Goal: Task Accomplishment & Management: Manage account settings

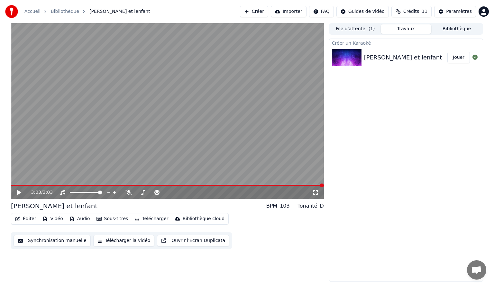
click at [18, 191] on icon at bounding box center [19, 192] width 4 height 5
click at [11, 186] on span at bounding box center [11, 185] width 0 height 1
click at [20, 193] on icon at bounding box center [18, 193] width 3 height 4
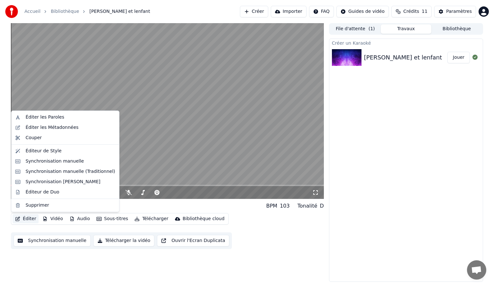
click at [26, 215] on button "Éditer" at bounding box center [26, 218] width 26 height 9
click at [51, 119] on div "Éditer les Paroles" at bounding box center [44, 117] width 39 height 6
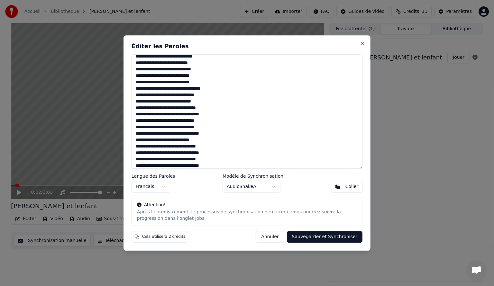
scroll to position [58, 0]
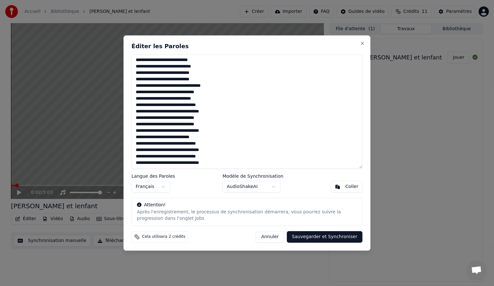
click at [282, 238] on button "Annuler" at bounding box center [270, 237] width 28 height 12
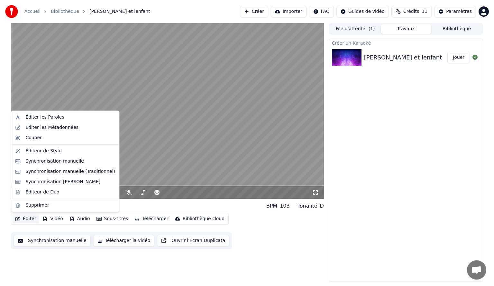
click at [24, 216] on button "Éditer" at bounding box center [26, 218] width 26 height 9
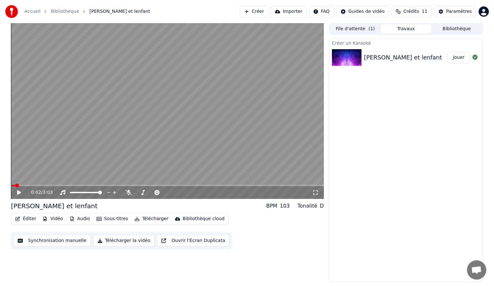
click at [130, 207] on div "[PERSON_NAME] et lenfant BPM 103 Tonalité D" at bounding box center [167, 206] width 313 height 9
click at [366, 54] on div "[PERSON_NAME] et lenfant" at bounding box center [403, 57] width 78 height 9
click at [29, 202] on div "[PERSON_NAME] et lenfant" at bounding box center [54, 206] width 86 height 9
click at [31, 204] on div "[PERSON_NAME] et lenfant" at bounding box center [54, 206] width 86 height 9
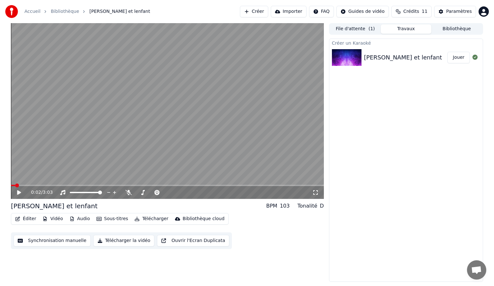
click at [29, 220] on button "Éditer" at bounding box center [26, 218] width 26 height 9
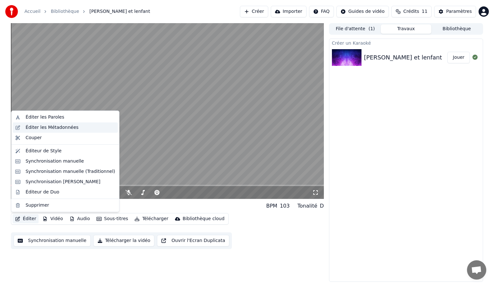
click at [50, 126] on div "Éditer les Métadonnées" at bounding box center [51, 127] width 53 height 6
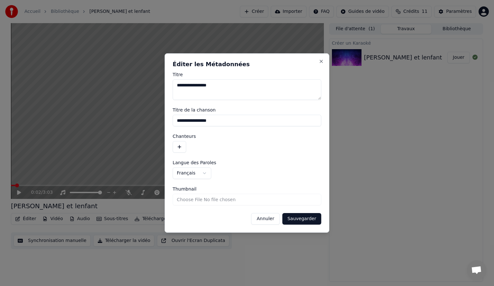
click at [179, 85] on textarea "**********" at bounding box center [247, 89] width 149 height 21
click at [201, 85] on textarea "**********" at bounding box center [247, 89] width 149 height 21
type textarea "**********"
click at [178, 120] on input "**********" at bounding box center [247, 121] width 149 height 12
click at [200, 119] on input "**********" at bounding box center [247, 121] width 149 height 12
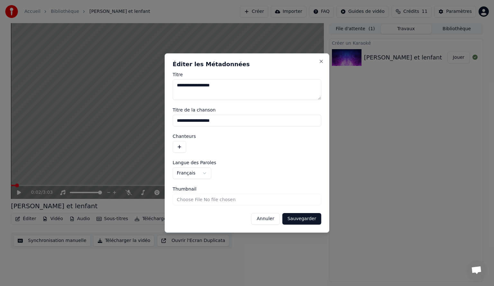
type input "**********"
click at [177, 145] on button "button" at bounding box center [180, 147] width 14 height 12
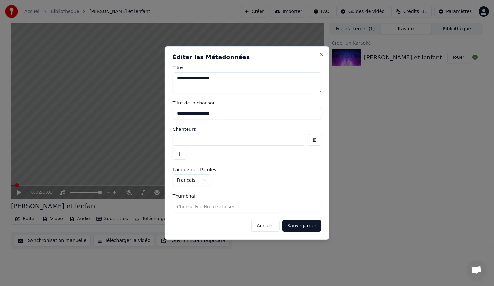
click at [211, 135] on input at bounding box center [239, 140] width 132 height 12
type input "**********"
click at [291, 221] on button "Sauvegarder" at bounding box center [301, 226] width 39 height 12
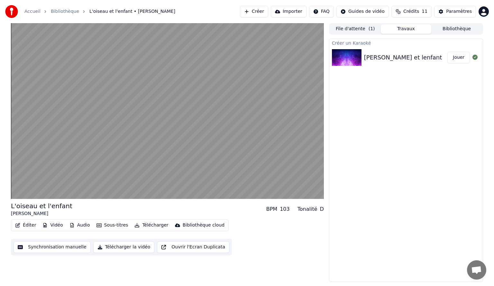
click at [126, 245] on button "Télécharger la vidéo" at bounding box center [123, 247] width 61 height 12
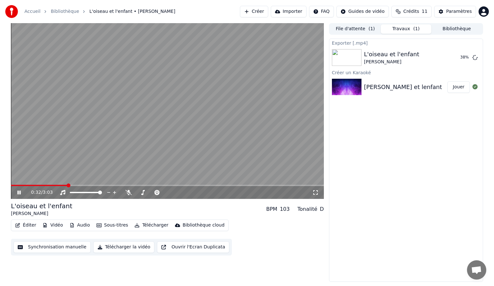
click at [19, 194] on icon at bounding box center [23, 192] width 15 height 5
click at [415, 13] on span "Crédits" at bounding box center [411, 11] width 16 height 6
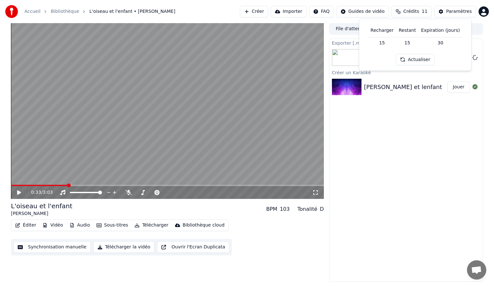
click at [411, 60] on button "Actualiser" at bounding box center [415, 60] width 38 height 12
click at [440, 40] on td "30" at bounding box center [440, 43] width 44 height 12
click at [447, 11] on button "Paramètres" at bounding box center [455, 12] width 42 height 12
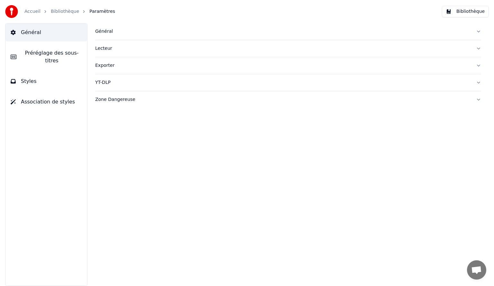
click at [49, 98] on span "Association de styles" at bounding box center [48, 102] width 54 height 8
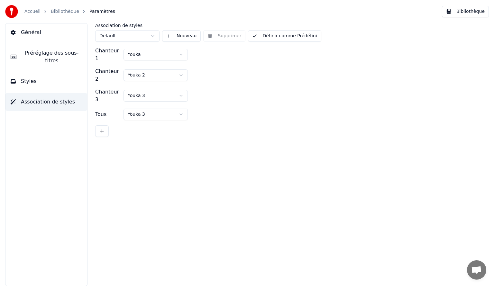
click at [46, 80] on button "Styles" at bounding box center [46, 81] width 82 height 18
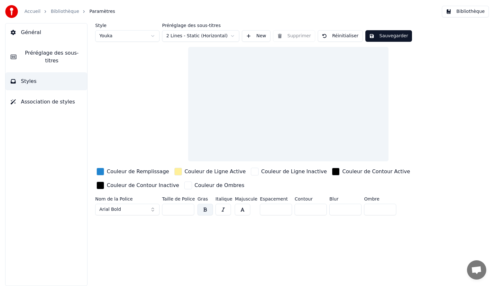
click at [53, 62] on div "Général Préréglage des sous-titres Styles Association de styles" at bounding box center [46, 154] width 82 height 263
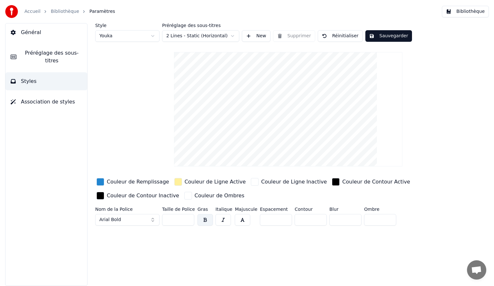
click at [54, 58] on button "Préréglage des sous-titres" at bounding box center [46, 57] width 82 height 26
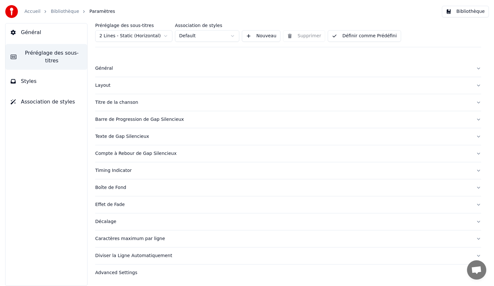
click at [30, 10] on link "Accueil" at bounding box center [32, 11] width 16 height 6
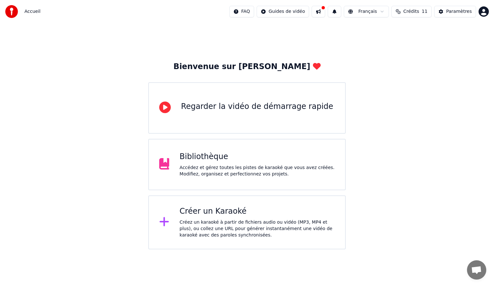
click at [251, 15] on html "Accueil FAQ Guides de vidéo Français Crédits 11 Paramètres Bienvenue sur Youka …" at bounding box center [247, 124] width 494 height 249
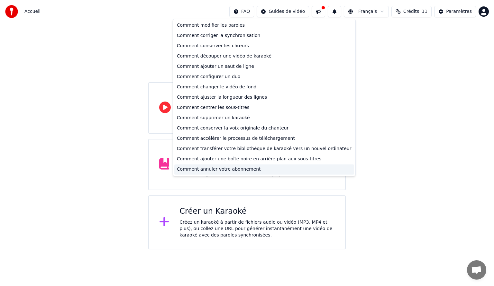
click at [247, 168] on div "Comment annuler votre abonnement" at bounding box center [264, 169] width 180 height 10
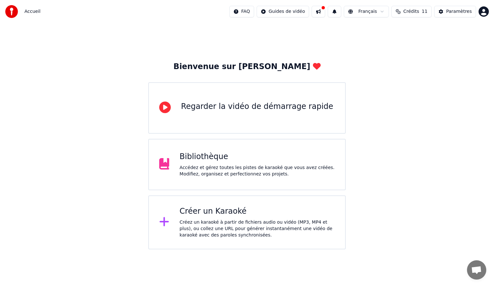
click at [215, 155] on div "Bibliothèque" at bounding box center [256, 157] width 155 height 10
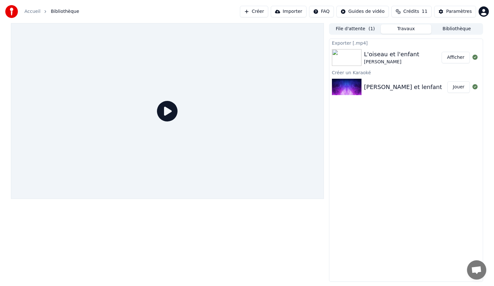
click at [458, 60] on button "Afficher" at bounding box center [455, 58] width 28 height 12
